Goal: Transaction & Acquisition: Purchase product/service

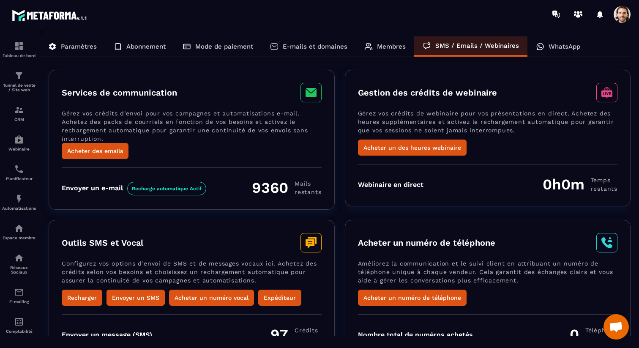
scroll to position [56, 0]
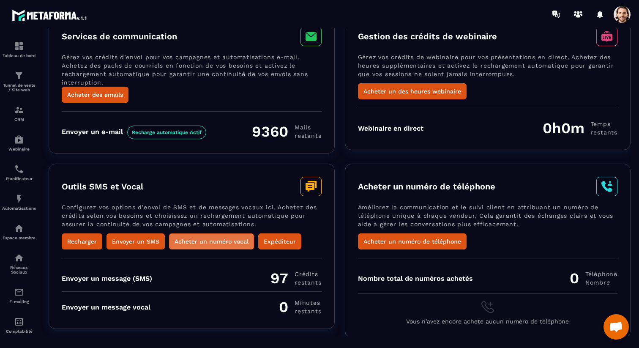
click at [212, 240] on button "Acheter un numéro vocal" at bounding box center [211, 241] width 85 height 16
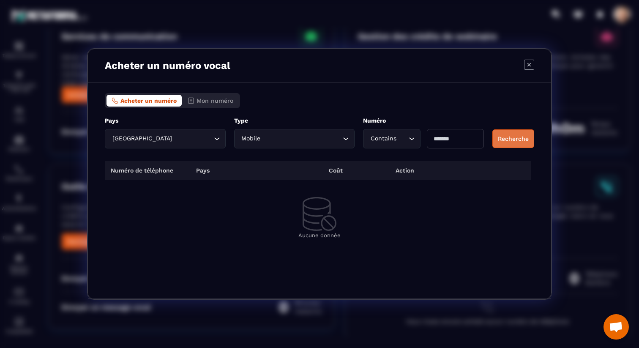
click at [509, 138] on button "Recherche" at bounding box center [513, 138] width 42 height 19
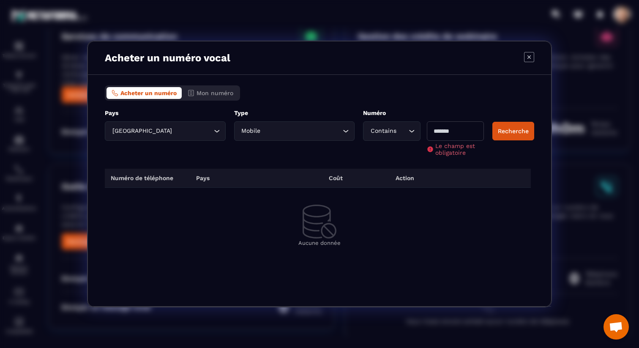
click at [472, 133] on input "Modal window" at bounding box center [455, 130] width 57 height 19
click at [518, 134] on button "Recherche" at bounding box center [513, 131] width 42 height 19
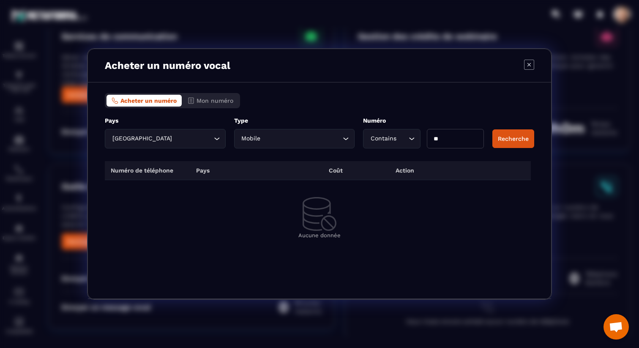
click at [454, 138] on input "**" at bounding box center [455, 138] width 57 height 19
click at [510, 143] on button "Recherche" at bounding box center [513, 138] width 42 height 19
click at [323, 129] on div "Type Mobile Loading..." at bounding box center [294, 133] width 121 height 32
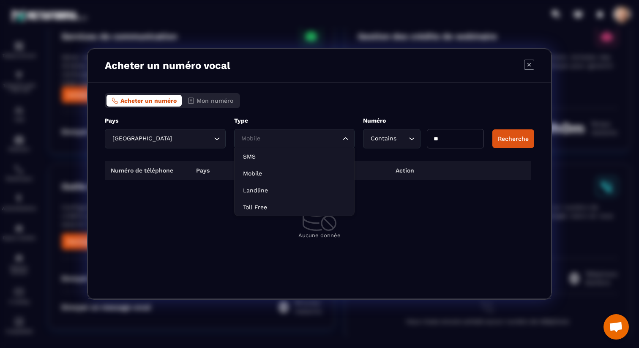
click at [321, 138] on input "Search for option" at bounding box center [290, 138] width 101 height 9
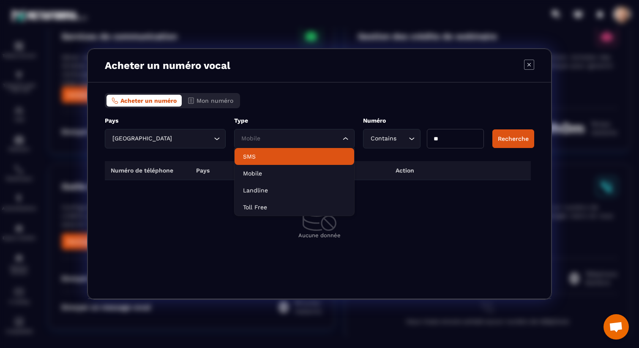
click at [324, 90] on div "Acheter un numéro Mon numéro Pays France Loading... ***** Type Mobile Loading..…" at bounding box center [319, 190] width 463 height 216
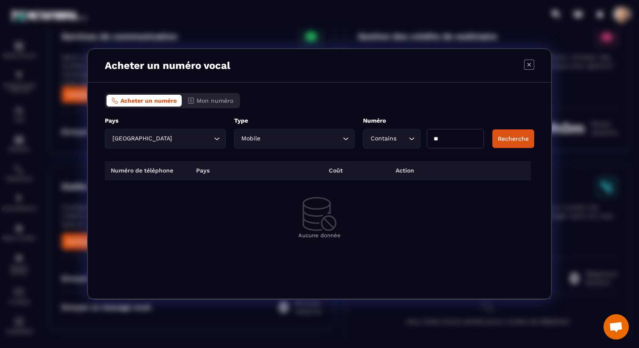
click at [453, 137] on input "**" at bounding box center [455, 138] width 57 height 19
click at [503, 139] on button "Recherche" at bounding box center [513, 138] width 42 height 19
click at [456, 137] on input "**" at bounding box center [455, 138] width 57 height 19
type input "*"
click at [518, 141] on button "Recherche" at bounding box center [513, 138] width 42 height 19
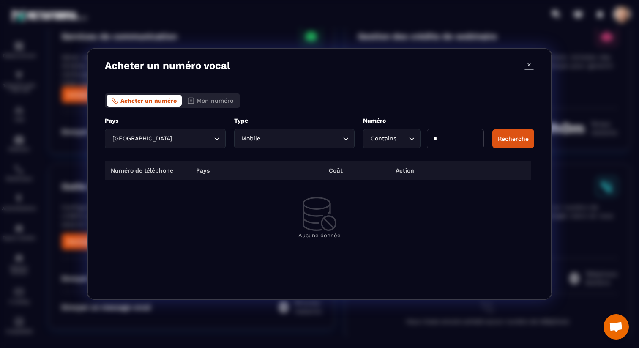
click at [456, 143] on input "*" at bounding box center [455, 138] width 57 height 19
type input "*"
click at [501, 142] on button "Recherche" at bounding box center [513, 138] width 42 height 19
click at [226, 104] on button "Mon numéro" at bounding box center [210, 101] width 56 height 12
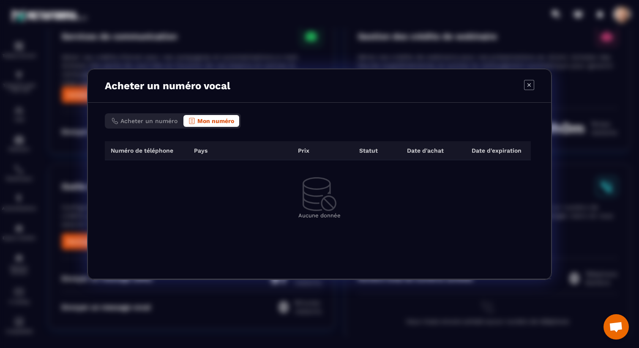
click at [158, 128] on div "Acheter un numéro Mon numéro" at bounding box center [173, 120] width 136 height 15
click at [159, 120] on span "Acheter un numéro" at bounding box center [148, 120] width 57 height 7
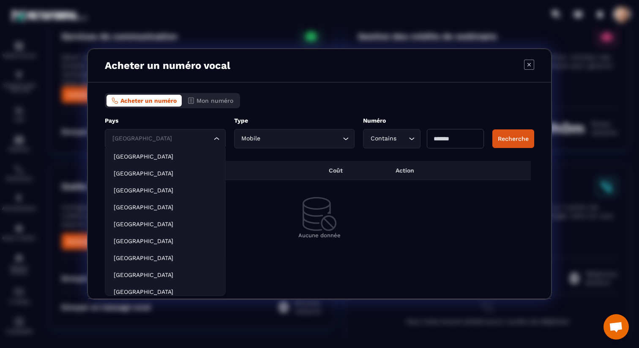
click at [168, 138] on input "Search for option" at bounding box center [160, 138] width 101 height 9
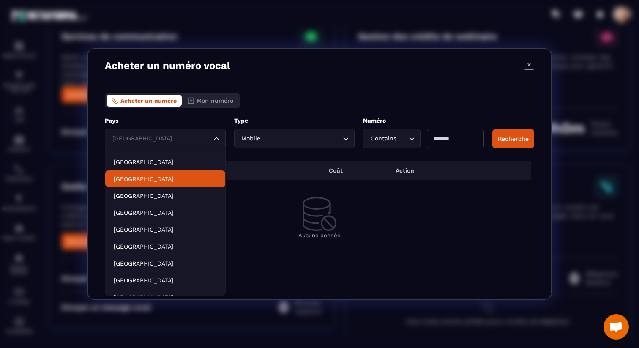
scroll to position [0, 0]
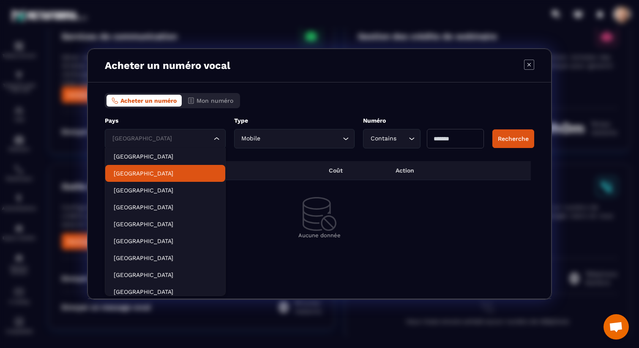
click at [159, 175] on p "[GEOGRAPHIC_DATA]" at bounding box center [165, 173] width 103 height 8
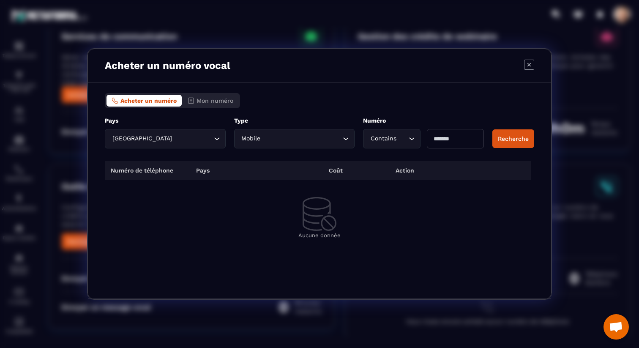
click at [455, 138] on input "Modal window" at bounding box center [455, 138] width 57 height 19
type input "*"
click at [519, 144] on button "Recherche" at bounding box center [513, 138] width 42 height 19
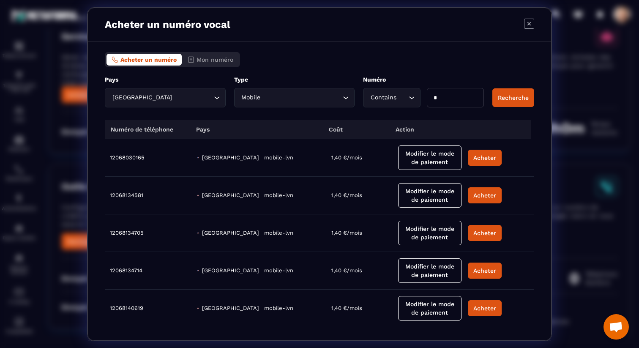
click at [531, 23] on icon "Modal window" at bounding box center [529, 24] width 10 height 10
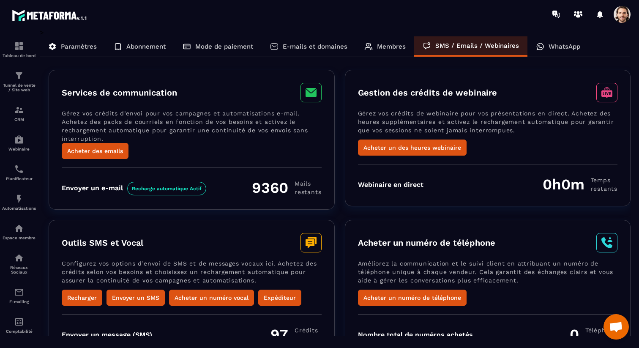
click at [565, 51] on div "WhatsApp" at bounding box center [557, 46] width 61 height 20
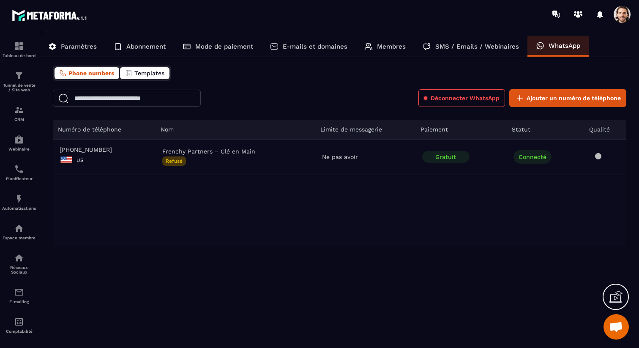
click at [139, 73] on span "Templates" at bounding box center [149, 73] width 30 height 7
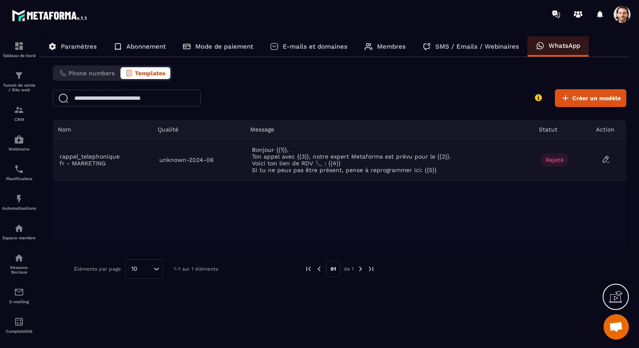
click at [602, 158] on icon at bounding box center [606, 159] width 8 height 8
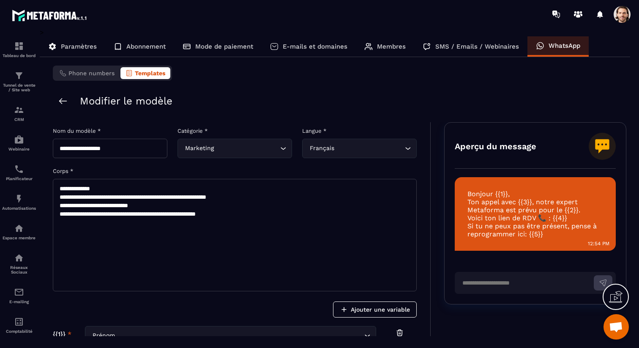
click at [275, 217] on textarea "**********" at bounding box center [235, 235] width 364 height 112
click at [628, 12] on span at bounding box center [621, 14] width 17 height 17
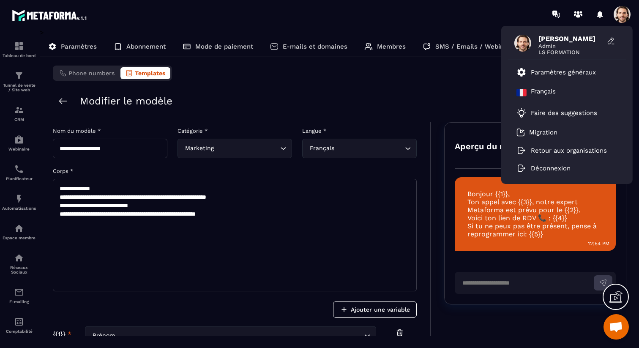
click at [423, 18] on div "[PERSON_NAME] Admin LS FORMATION Paramètres généraux Français Faire des suggest…" at bounding box center [368, 14] width 539 height 28
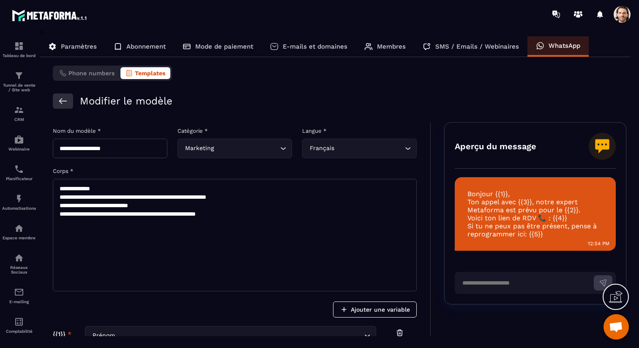
click at [61, 104] on icon at bounding box center [63, 101] width 10 height 10
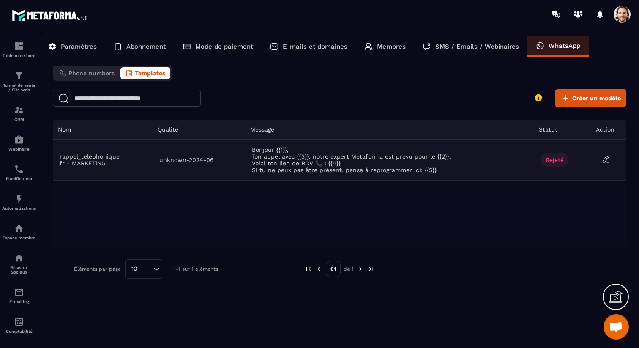
click at [603, 161] on icon at bounding box center [606, 159] width 8 height 8
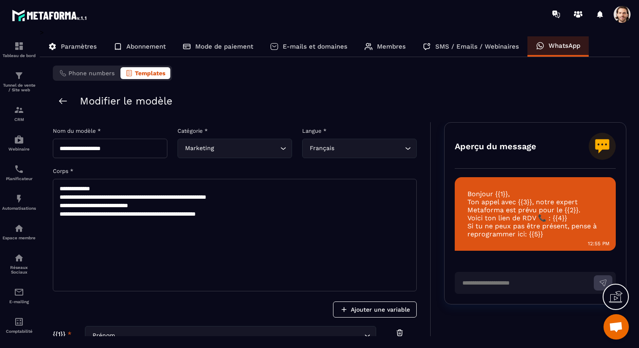
click at [163, 204] on textarea "**********" at bounding box center [235, 235] width 364 height 112
click at [143, 201] on textarea "**********" at bounding box center [235, 235] width 364 height 112
drag, startPoint x: 189, startPoint y: 197, endPoint x: 158, endPoint y: 197, distance: 31.3
click at [158, 197] on textarea "**********" at bounding box center [235, 235] width 364 height 112
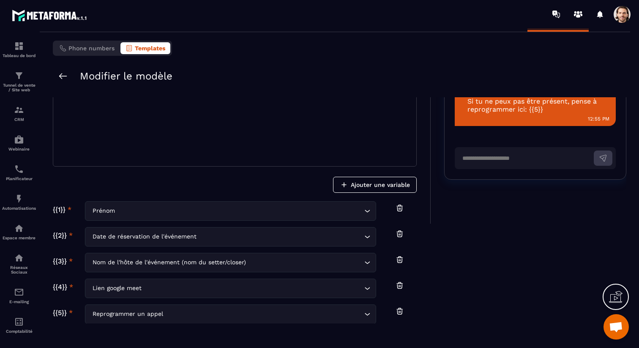
scroll to position [54, 0]
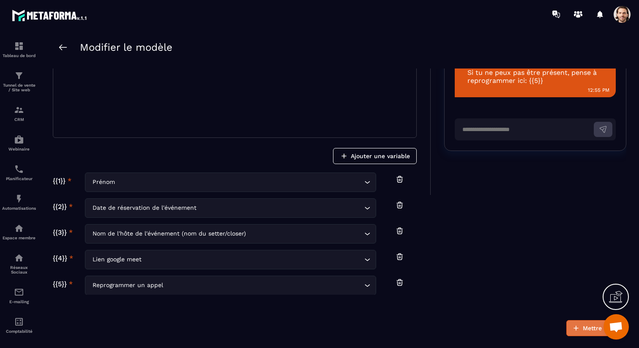
type textarea "**********"
click at [588, 328] on div "Mettre à jour" at bounding box center [602, 328] width 38 height 8
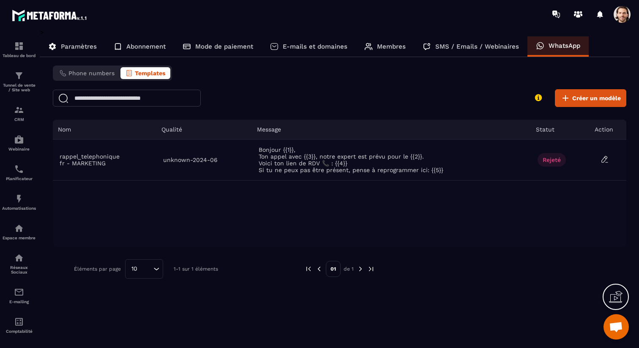
scroll to position [0, 0]
click at [17, 181] on p "Planificateur" at bounding box center [19, 178] width 34 height 5
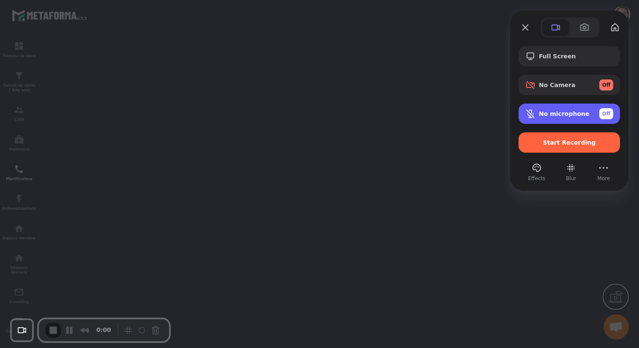
click at [566, 120] on div "No microphone Off" at bounding box center [568, 113] width 101 height 20
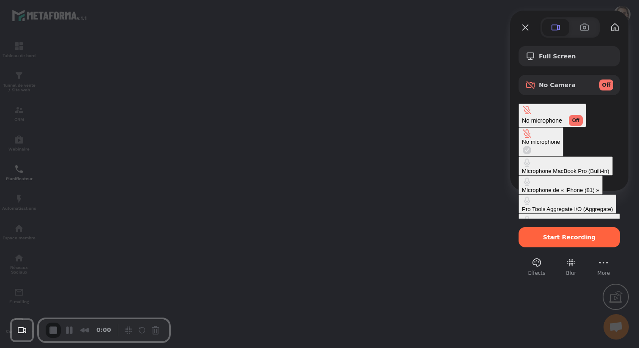
click at [522, 168] on div "Microphone MacBook Pro (Built-in)" at bounding box center [565, 171] width 87 height 6
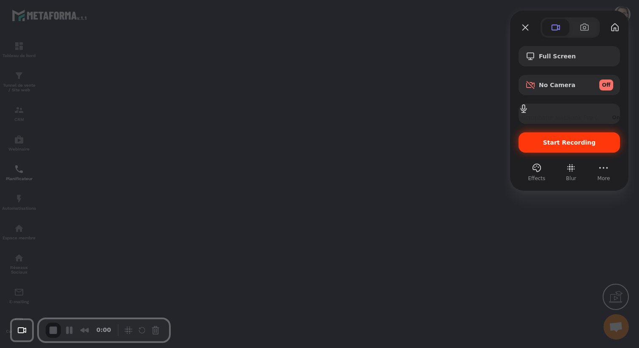
click at [554, 138] on div "Start Recording" at bounding box center [568, 142] width 101 height 20
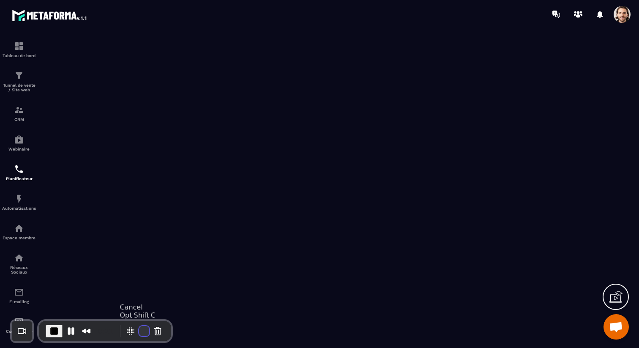
click at [144, 328] on button "Restart Recording" at bounding box center [144, 331] width 10 height 10
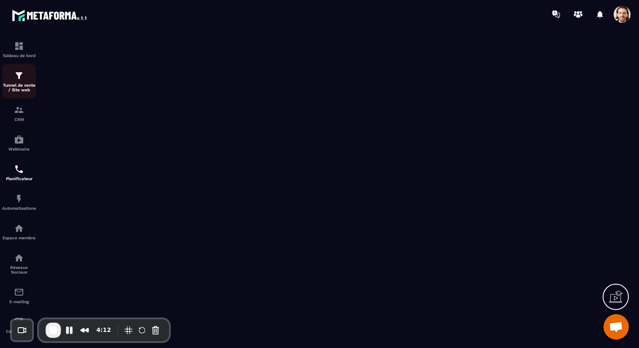
click at [12, 86] on p "Tunnel de vente / Site web" at bounding box center [19, 87] width 34 height 9
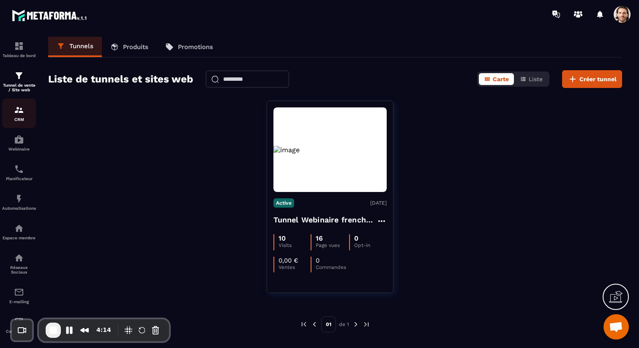
click at [10, 114] on div "CRM" at bounding box center [19, 113] width 34 height 17
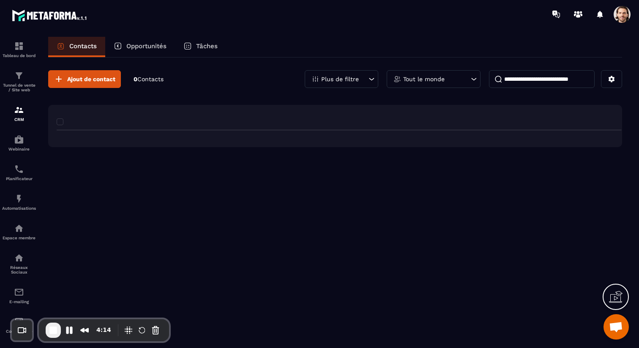
click at [204, 46] on p "Tâches" at bounding box center [207, 46] width 22 height 8
